Goal: Information Seeking & Learning: Learn about a topic

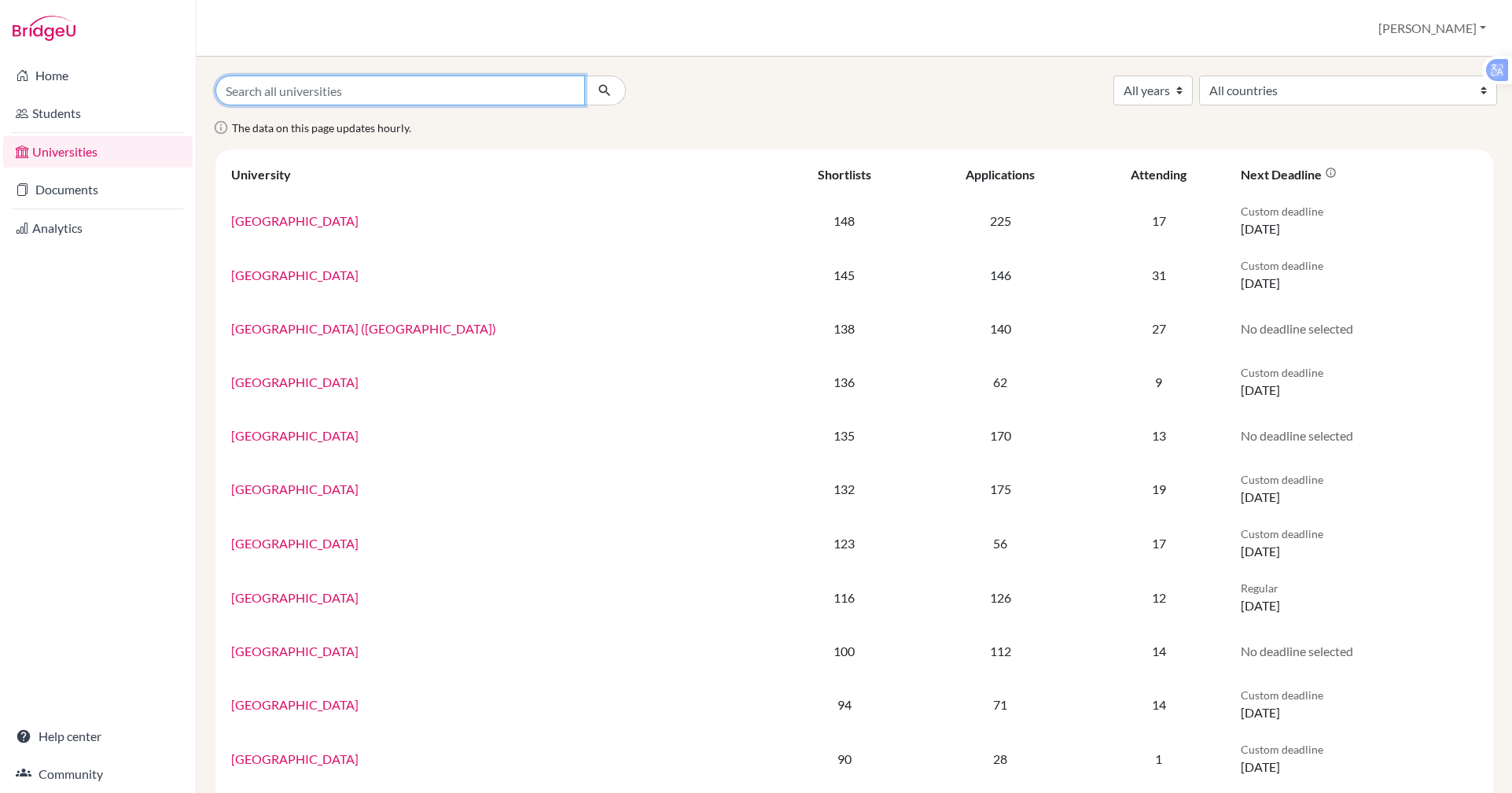
click at [366, 91] on input "Search all universities" at bounding box center [401, 91] width 370 height 30
type input "[US_STATE]"
click at [584, 76] on button "submit" at bounding box center [604, 91] width 42 height 30
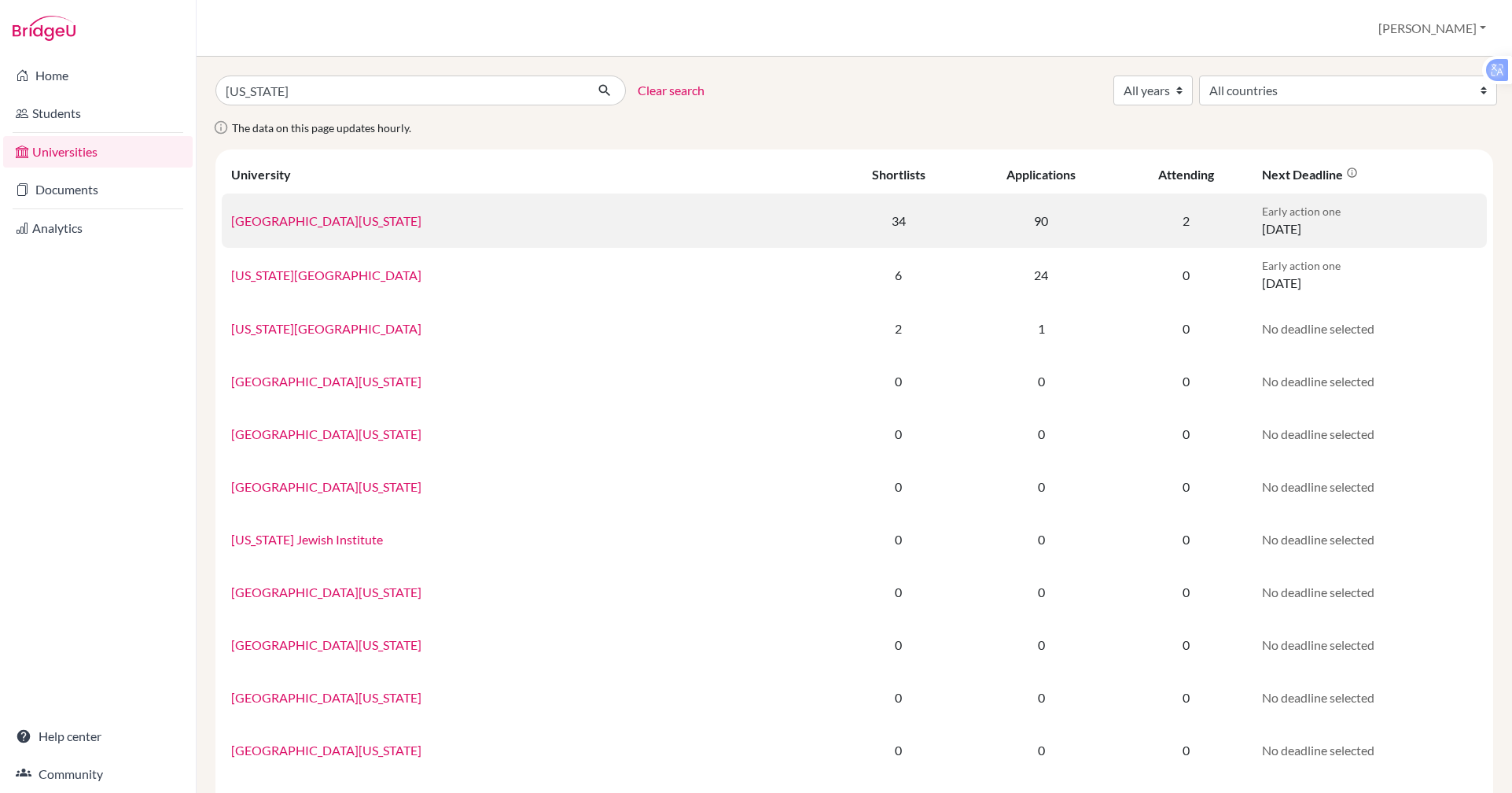
click at [338, 220] on link "University of Michigan" at bounding box center [327, 220] width 190 height 15
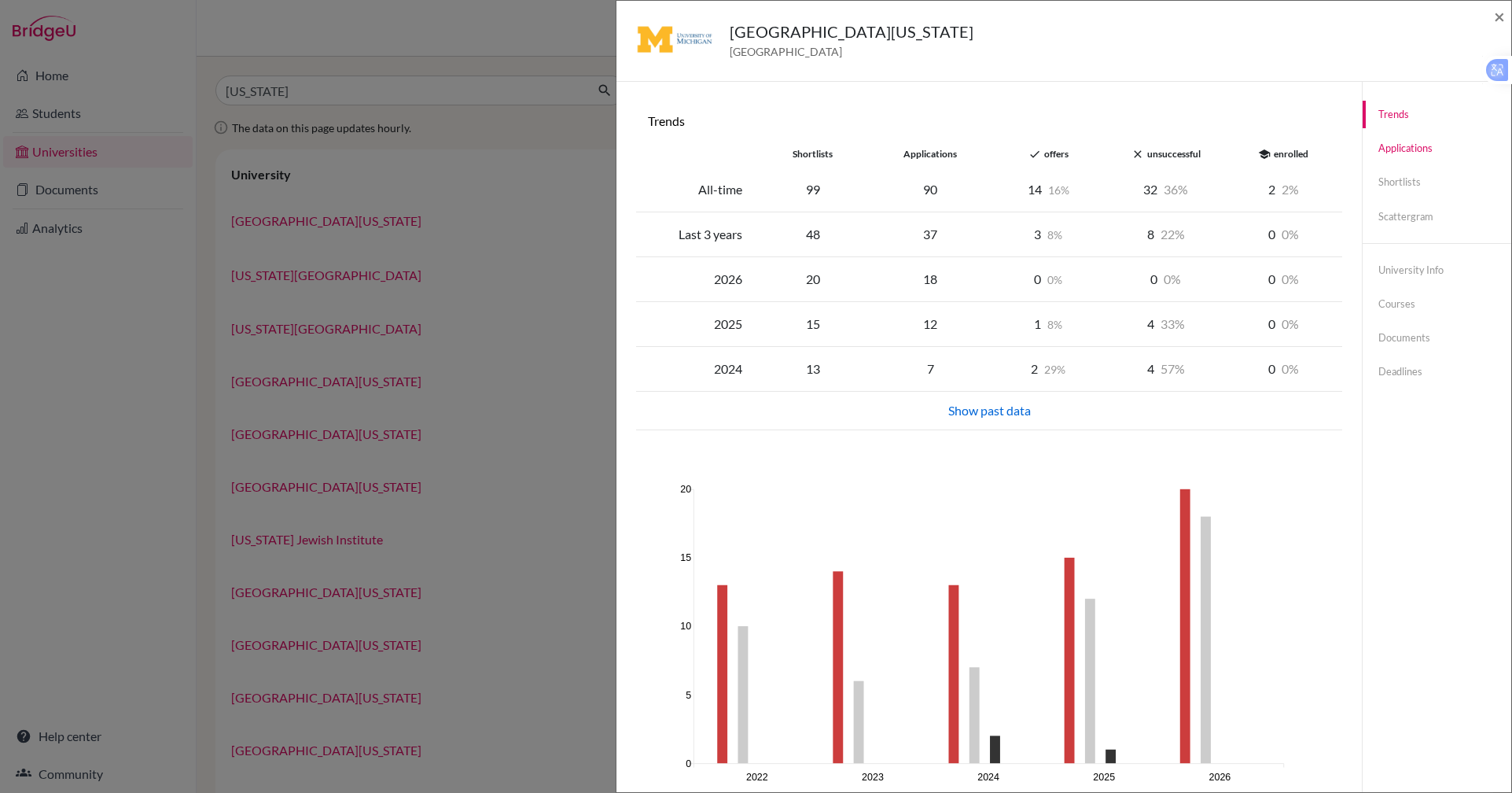
click at [1390, 153] on link "Applications" at bounding box center [1436, 148] width 149 height 28
